Goal: Transaction & Acquisition: Obtain resource

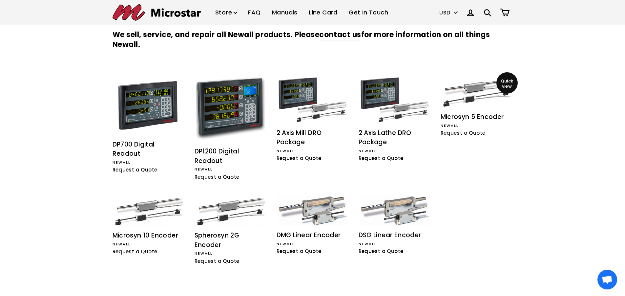
scroll to position [131, 0]
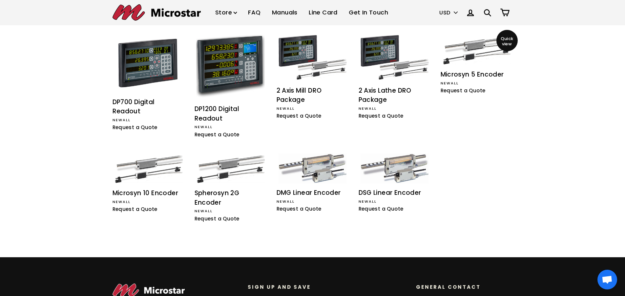
click at [476, 76] on div "Microsyn 5 Encoder" at bounding box center [477, 75] width 72 height 10
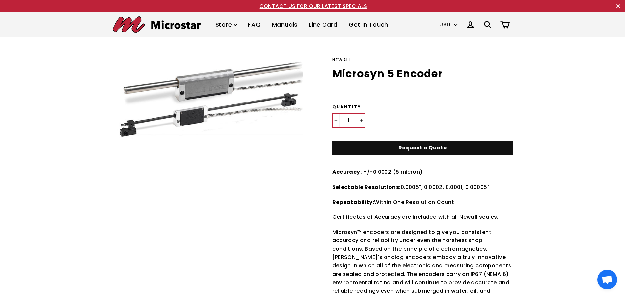
click at [415, 148] on link "Request a Quote" at bounding box center [423, 148] width 181 height 14
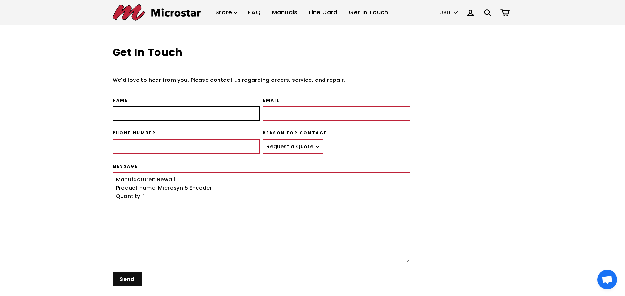
click at [236, 115] on input "Name" at bounding box center [186, 113] width 147 height 14
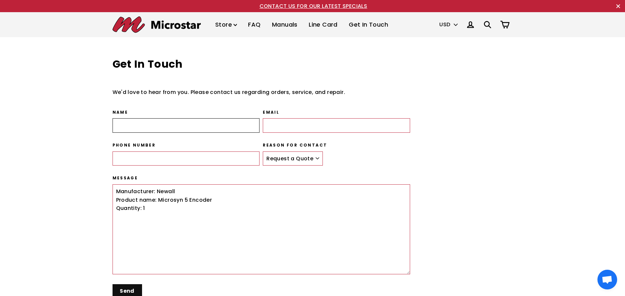
click at [188, 128] on input "Name" at bounding box center [186, 125] width 147 height 14
type input "Ulses Muro"
type input "umuro@ctlgroup.com"
type input "8479723232"
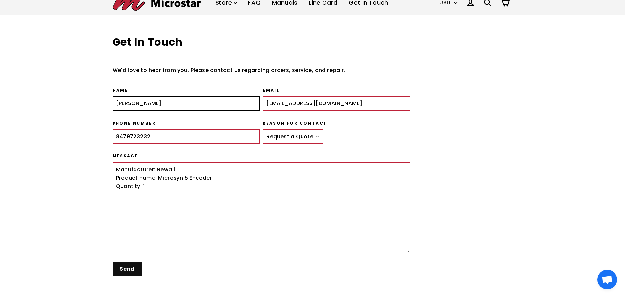
scroll to position [66, 0]
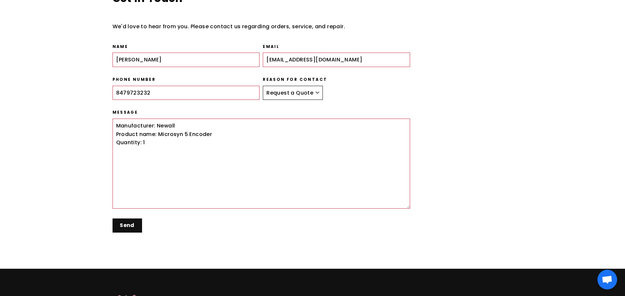
click at [314, 94] on select "Request a Quote Place an Order Service Repair General" at bounding box center [293, 93] width 60 height 14
click at [129, 223] on input "Send" at bounding box center [133, 225] width 40 height 14
